Goal: Check status: Check status

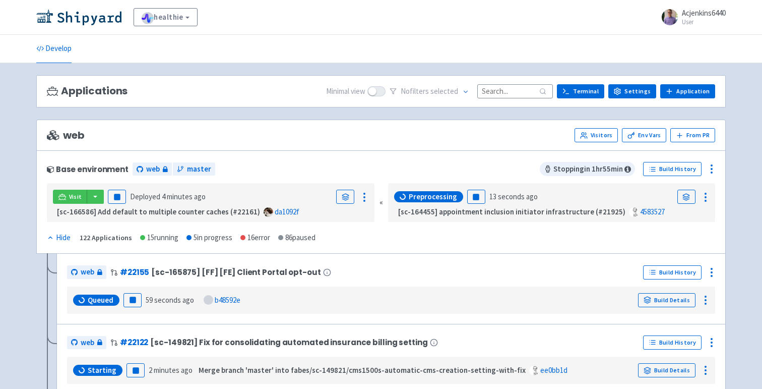
click at [510, 93] on input at bounding box center [515, 91] width 76 height 14
paste input "22163"
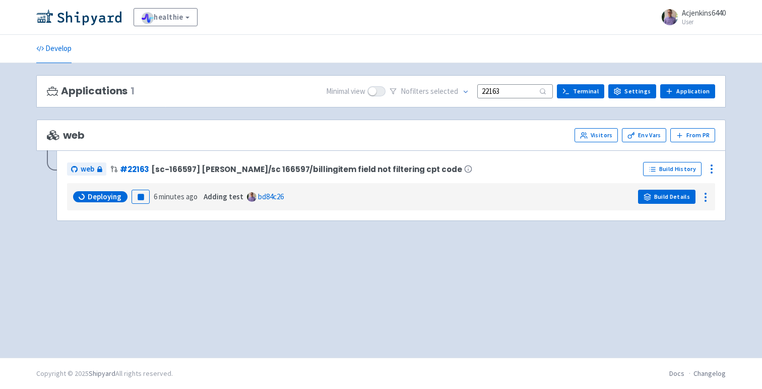
type input "22163"
click at [672, 196] on link "Build Details" at bounding box center [666, 197] width 57 height 14
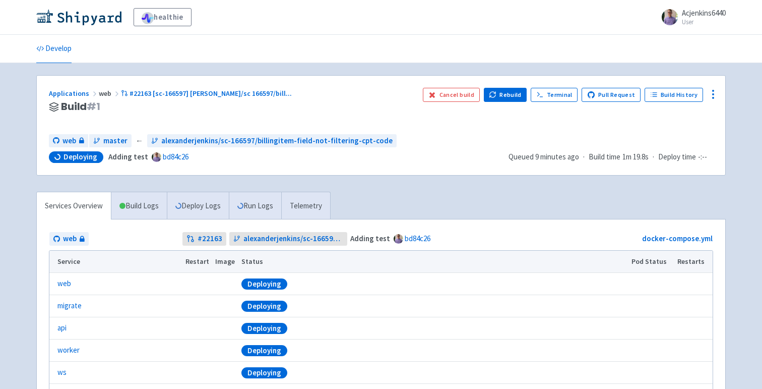
click at [373, 116] on div "Applications web #22163 [sc-166597] Alexanderjenkins/sc 166597/bill ... Build #…" at bounding box center [232, 107] width 366 height 38
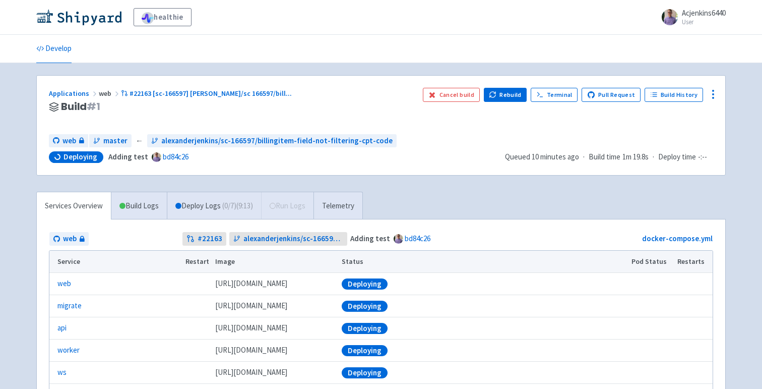
click at [454, 141] on div "web master ← alexanderjenkins/sc-166597/billingitem-field-not-filtering-cpt-code" at bounding box center [273, 141] width 448 height 14
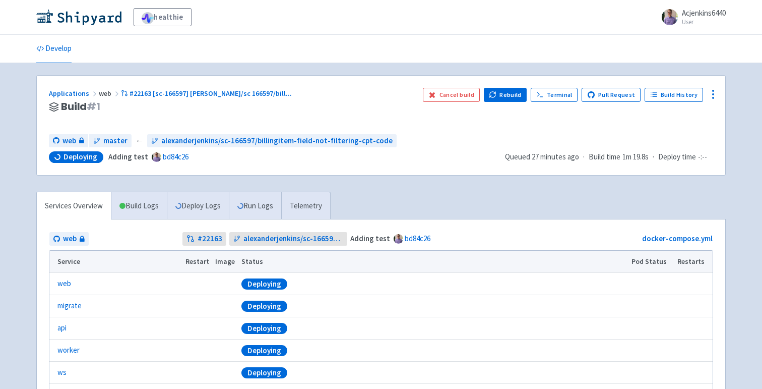
click at [363, 102] on h3 "Build # 1" at bounding box center [232, 107] width 366 height 12
click at [436, 172] on div "Applications web #22163 [sc-166597] Alexanderjenkins/sc 166597/bill ... Build #…" at bounding box center [381, 125] width 689 height 99
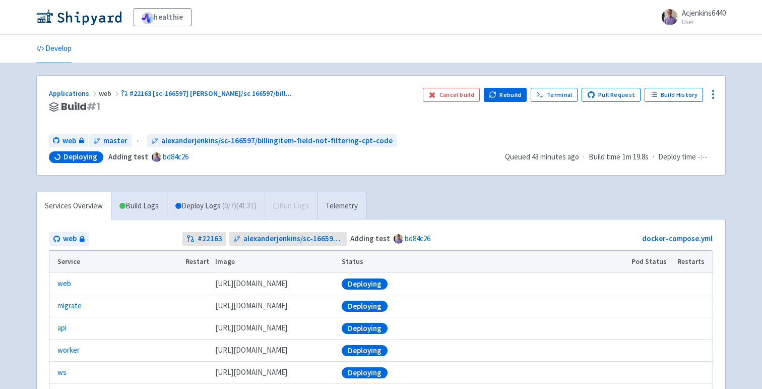
click at [226, 192] on div "Services Overview Build Logs Deploy Logs ( 0 / 7 ) (41:31) Run Logs Telemetry" at bounding box center [201, 206] width 330 height 28
click at [226, 199] on link "Deploy Logs ( 0 / 7 ) (41:32)" at bounding box center [216, 206] width 98 height 28
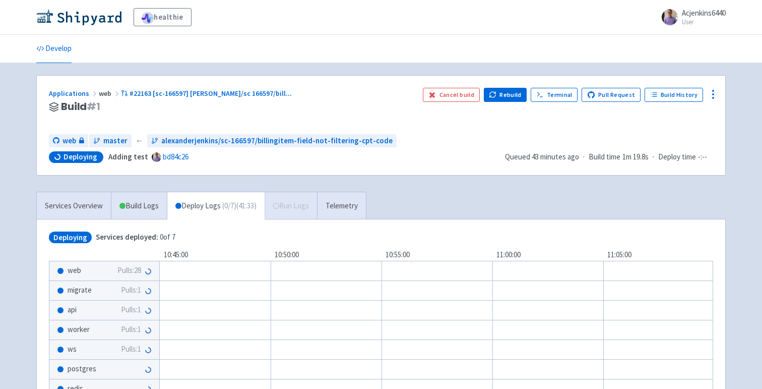
scroll to position [88, 0]
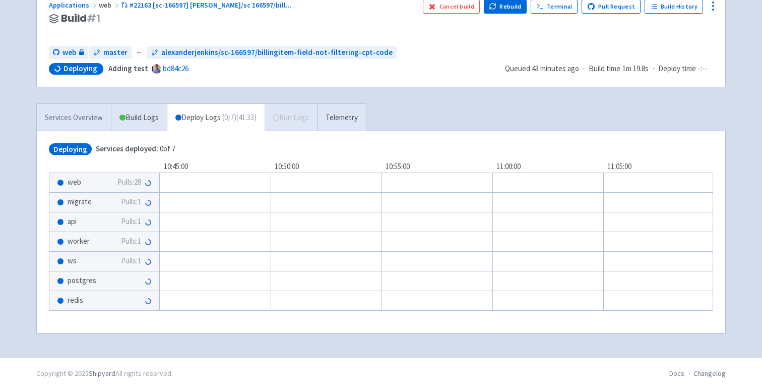
click at [98, 123] on link "Services Overview" at bounding box center [74, 118] width 74 height 28
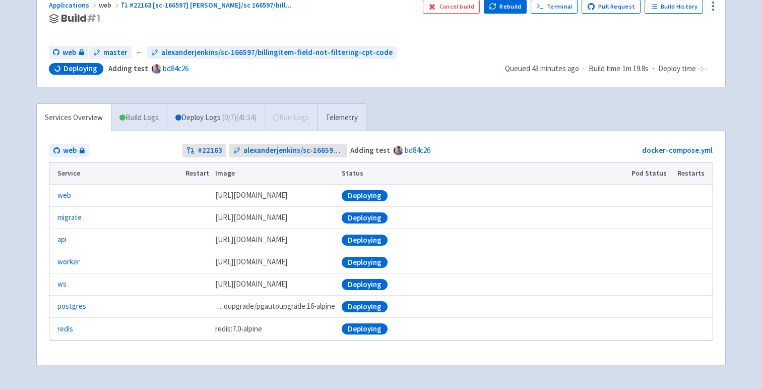
click at [141, 125] on link "Build Logs" at bounding box center [138, 118] width 55 height 28
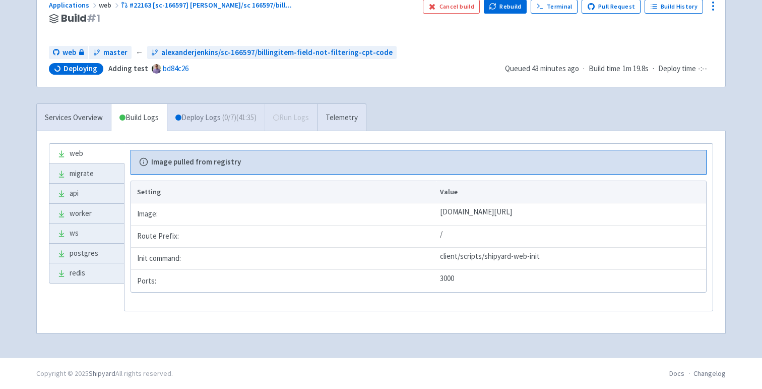
click at [193, 124] on link "Deploy Logs ( 0 / 7 ) (41:35)" at bounding box center [216, 118] width 98 height 28
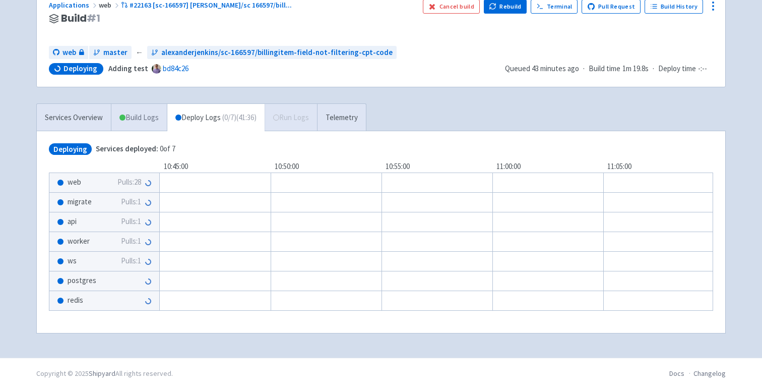
click at [154, 125] on link "Build Logs" at bounding box center [138, 118] width 55 height 28
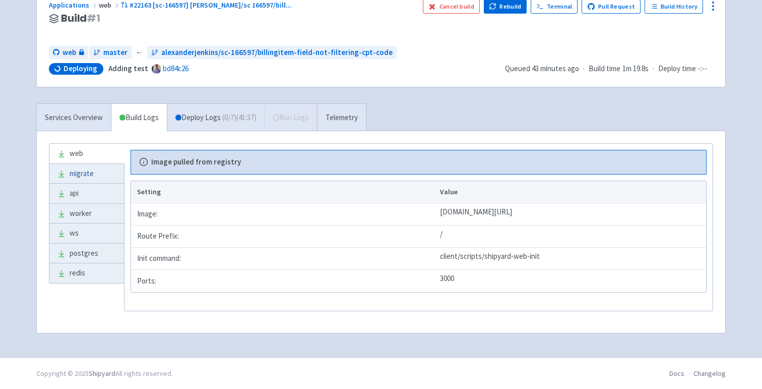
click at [97, 177] on link "migrate" at bounding box center [86, 174] width 75 height 20
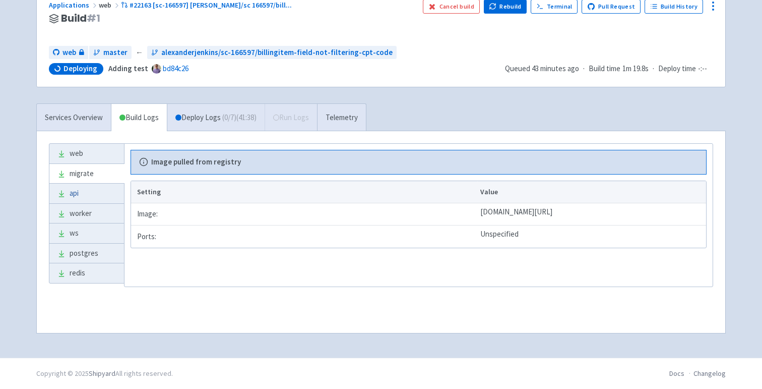
click at [95, 199] on link "api" at bounding box center [86, 194] width 75 height 20
click at [95, 238] on link "ws" at bounding box center [86, 233] width 75 height 20
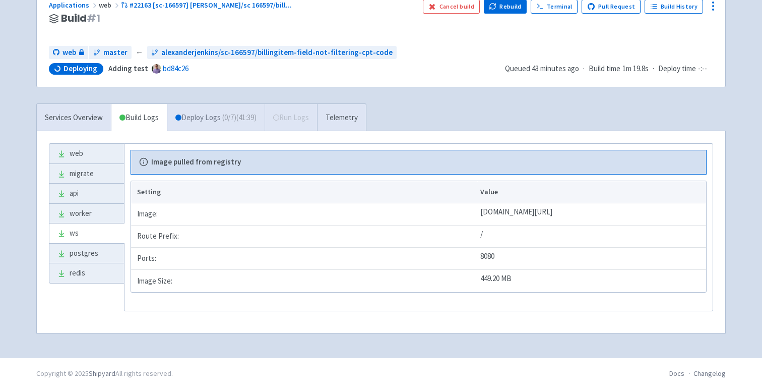
click at [219, 116] on link "Deploy Logs ( 0 / 7 ) (41:39)" at bounding box center [216, 118] width 98 height 28
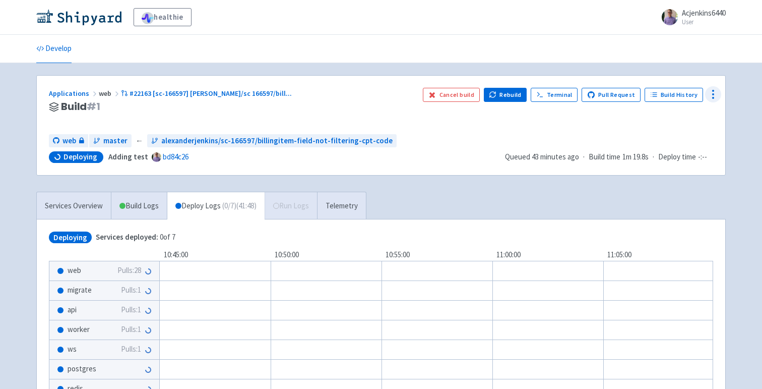
click at [714, 96] on icon at bounding box center [713, 94] width 12 height 12
click at [693, 133] on span "Data Dashboard" at bounding box center [675, 135] width 67 height 14
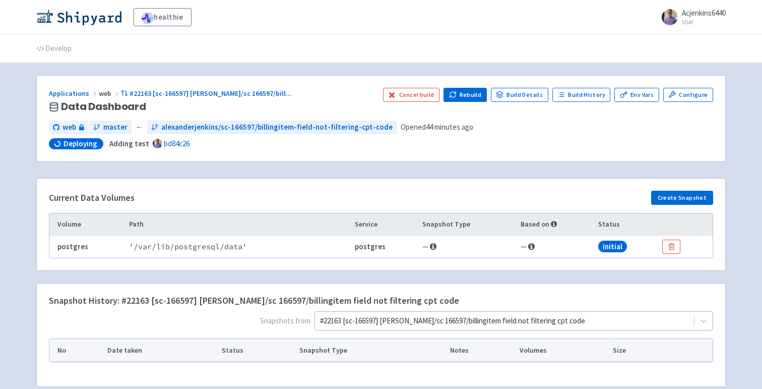
scroll to position [97, 0]
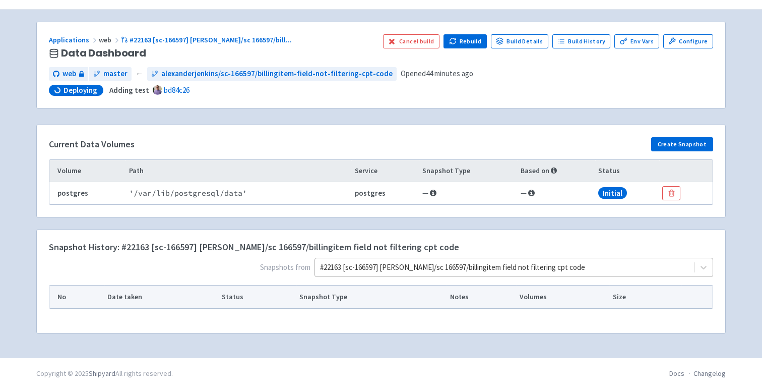
click at [601, 277] on div "#22163 [sc-166597] Alexanderjenkins/sc 166597/billingitem field not filtering c…" at bounding box center [514, 267] width 399 height 19
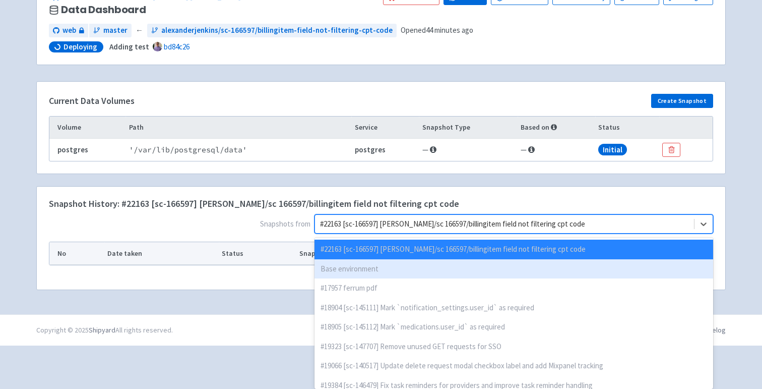
click at [537, 254] on div "#22163 [sc-166597] Alexanderjenkins/sc 166597/billingitem field not filtering c…" at bounding box center [514, 249] width 399 height 20
click at [533, 264] on div "Base environment" at bounding box center [514, 269] width 399 height 20
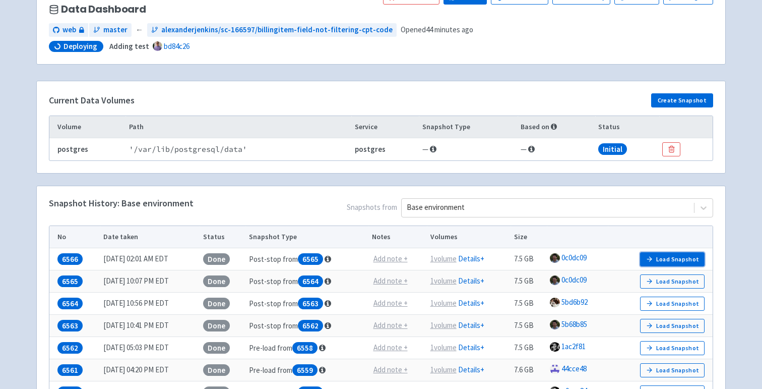
click at [684, 259] on button "Load Snapshot" at bounding box center [672, 259] width 65 height 14
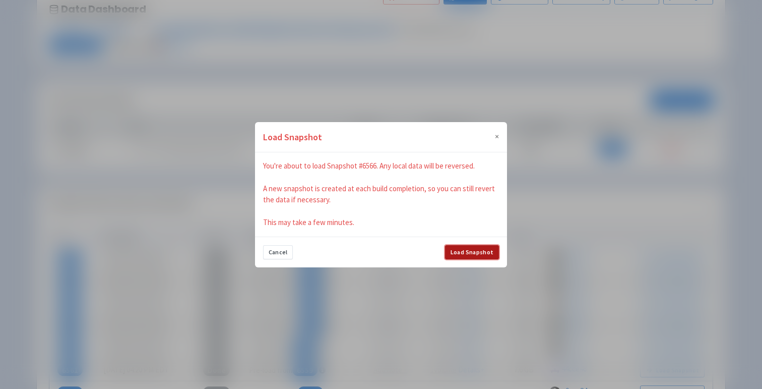
click at [489, 251] on button "Load Snapshot" at bounding box center [472, 252] width 54 height 14
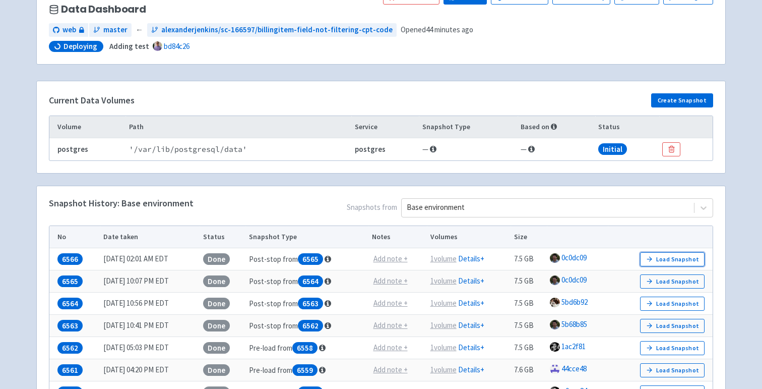
scroll to position [0, 0]
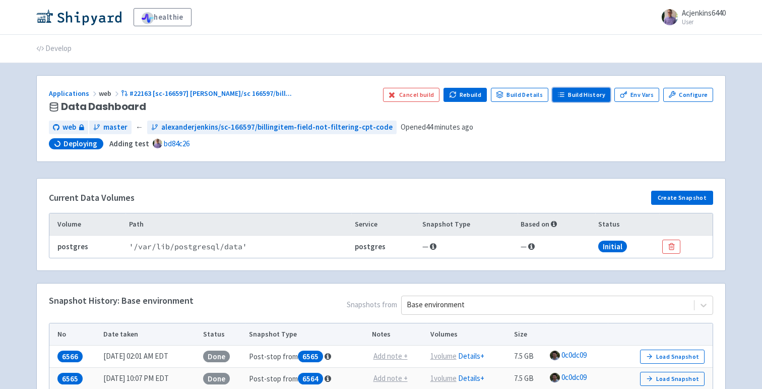
click at [570, 97] on link "Build History" at bounding box center [582, 95] width 58 height 14
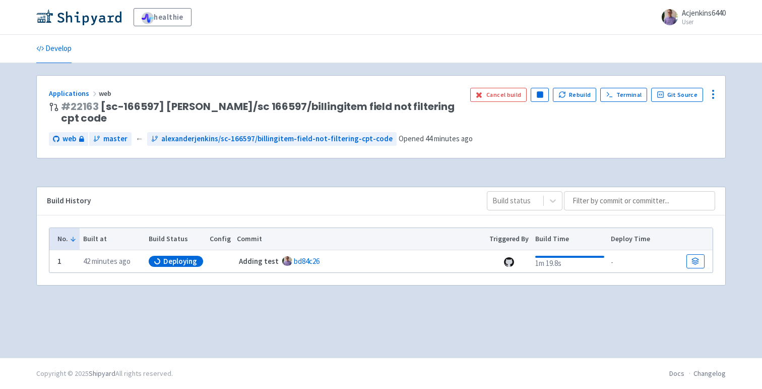
click at [616, 243] on th "Deploy Time" at bounding box center [646, 239] width 76 height 22
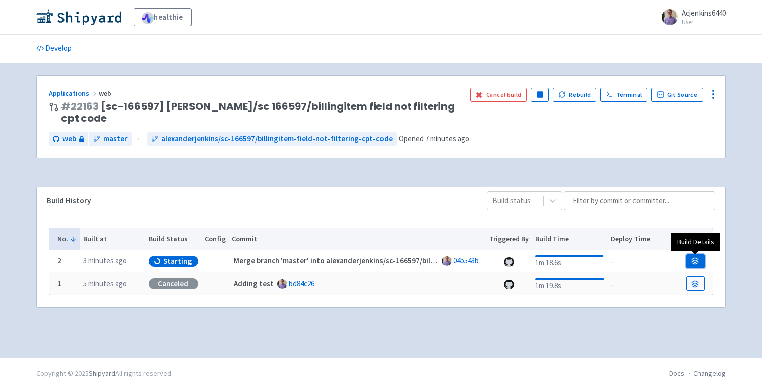
click at [690, 260] on link at bounding box center [696, 261] width 18 height 14
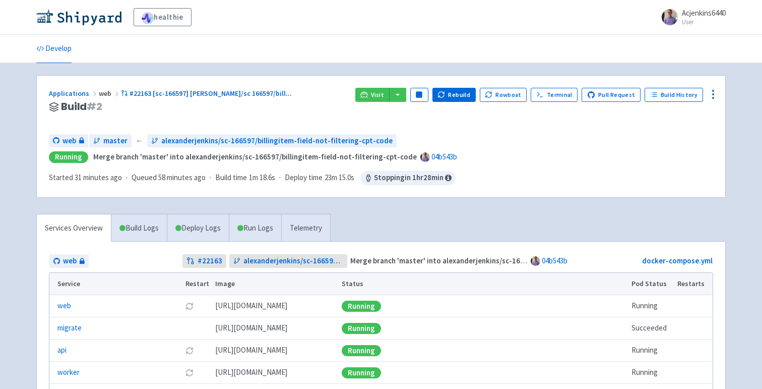
click at [298, 112] on h3 "Build # 2" at bounding box center [198, 107] width 298 height 12
click at [491, 159] on span "Running Merge branch 'master' into alexanderjenkins/sc-166597/billingitem-field…" at bounding box center [381, 157] width 665 height 12
click at [382, 95] on span "Visit" at bounding box center [377, 95] width 13 height 8
click at [380, 94] on span "Visit" at bounding box center [377, 95] width 13 height 8
